Goal: Navigation & Orientation: Find specific page/section

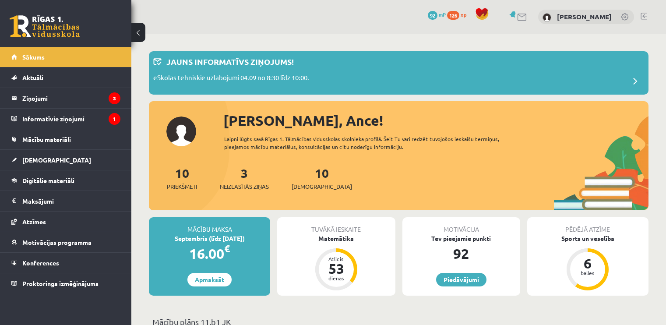
scroll to position [696, 0]
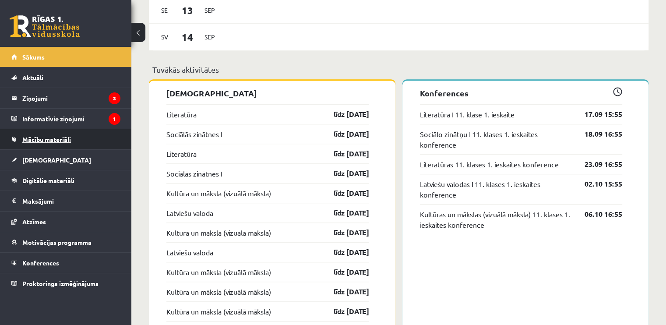
click at [80, 143] on link "Mācību materiāli" at bounding box center [65, 139] width 109 height 20
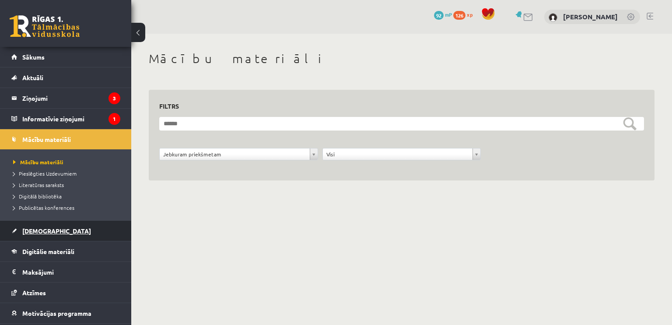
click at [93, 222] on link "[DEMOGRAPHIC_DATA]" at bounding box center [65, 231] width 109 height 20
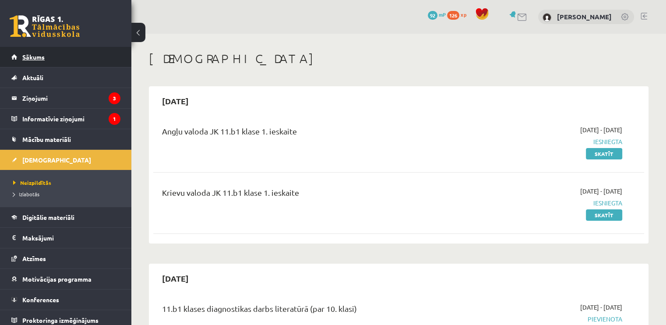
click at [60, 59] on link "Sākums" at bounding box center [65, 57] width 109 height 20
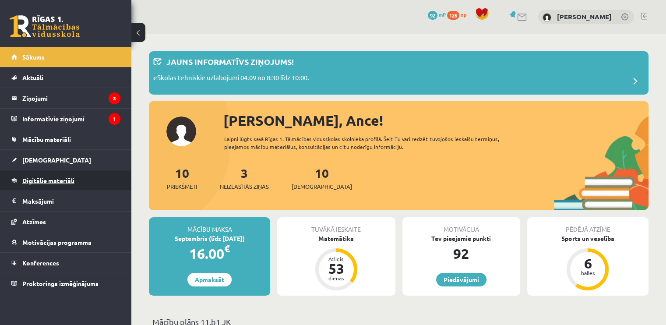
click at [89, 180] on link "Digitālie materiāli" at bounding box center [65, 180] width 109 height 20
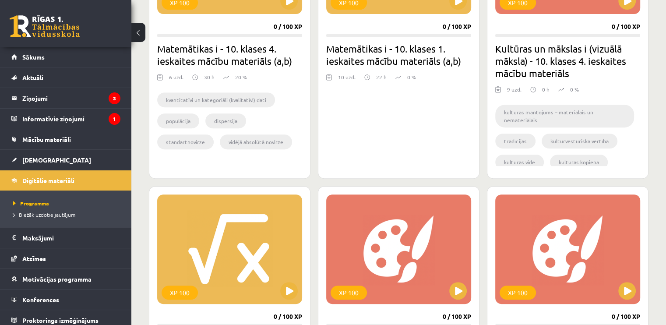
scroll to position [284, 0]
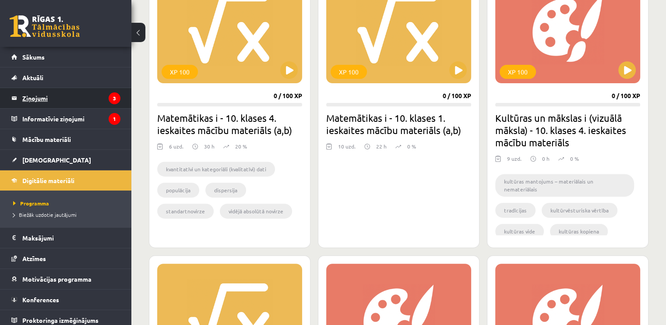
click at [61, 105] on legend "Ziņojumi 3" at bounding box center [71, 98] width 98 height 20
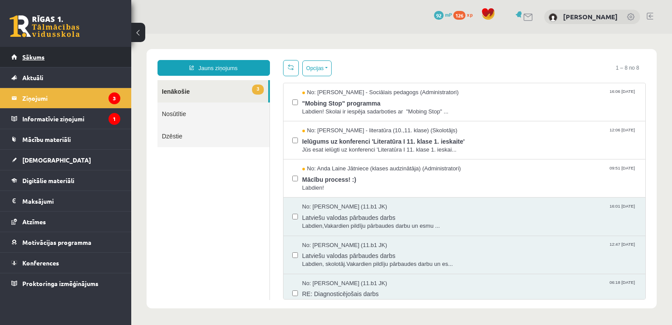
click at [67, 62] on link "Sākums" at bounding box center [65, 57] width 109 height 20
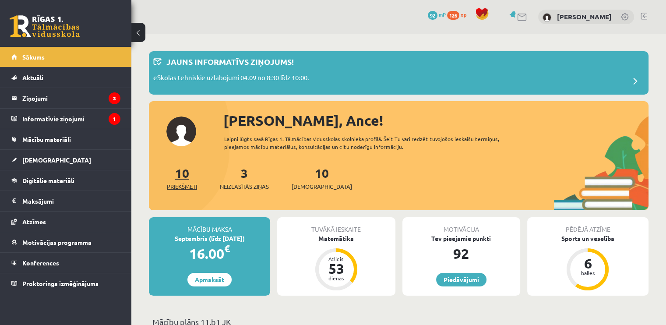
click at [177, 177] on link "10 Priekšmeti" at bounding box center [182, 178] width 30 height 26
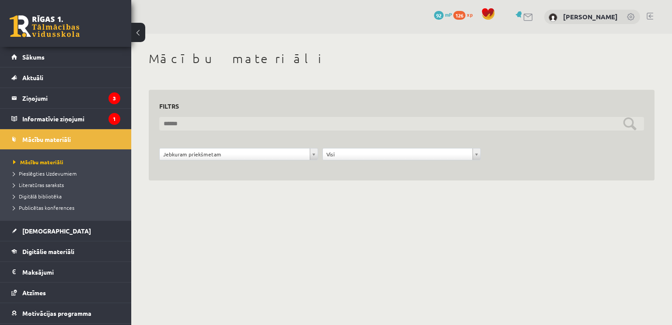
click at [224, 120] on input "text" at bounding box center [401, 124] width 485 height 14
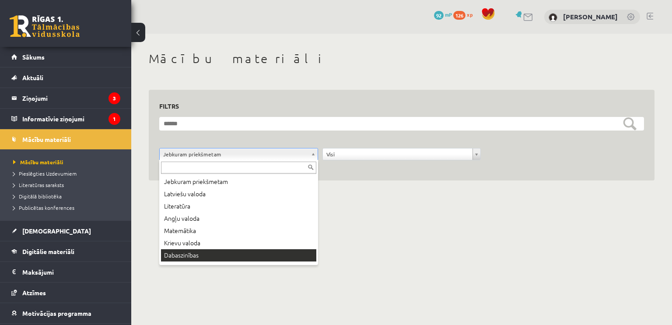
scroll to position [11, 0]
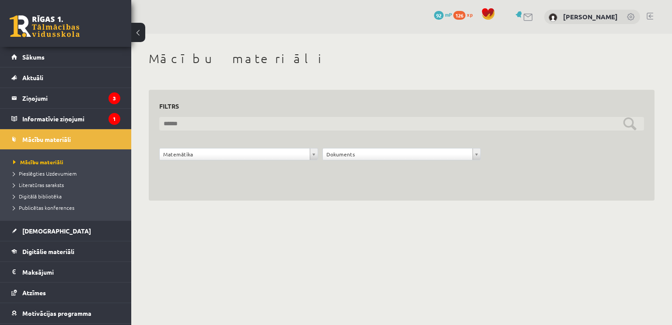
click at [630, 123] on input "text" at bounding box center [401, 124] width 485 height 14
click at [623, 130] on input "text" at bounding box center [401, 124] width 485 height 14
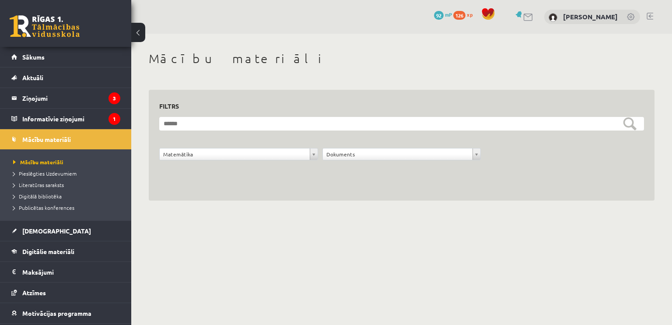
click at [625, 133] on form "**********" at bounding box center [401, 143] width 485 height 53
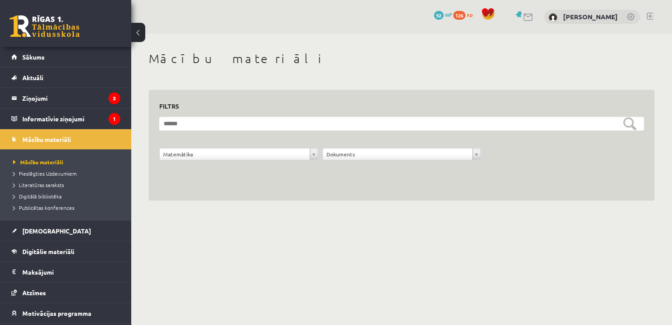
click at [625, 133] on form "**********" at bounding box center [401, 143] width 485 height 53
click at [70, 63] on link "Sākums" at bounding box center [65, 57] width 109 height 20
